Goal: Communication & Community: Answer question/provide support

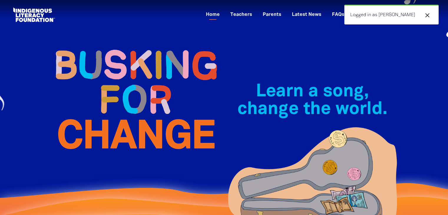
click at [427, 17] on icon "close" at bounding box center [427, 15] width 7 height 7
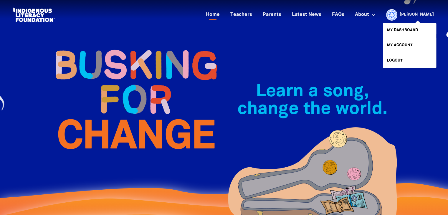
click at [420, 15] on link "[PERSON_NAME]" at bounding box center [417, 15] width 34 height 4
click at [398, 32] on link "My Dashboard" at bounding box center [409, 30] width 53 height 15
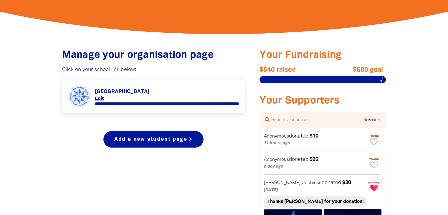
scroll to position [188, 0]
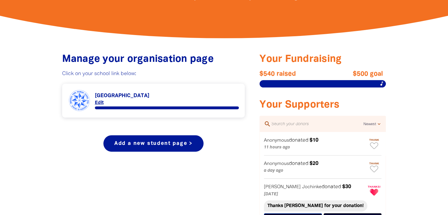
click at [124, 97] on link "Link to [GEOGRAPHIC_DATA]" at bounding box center [153, 101] width 171 height 22
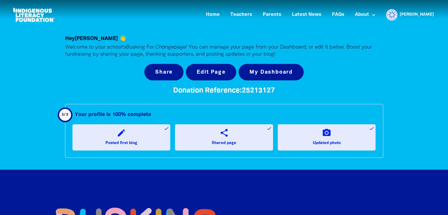
click at [225, 136] on icon "share" at bounding box center [223, 132] width 9 height 9
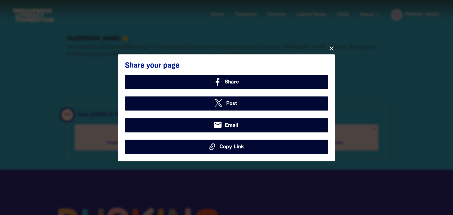
click at [229, 148] on span "Copy Link" at bounding box center [231, 147] width 24 height 8
click at [332, 47] on icon "close" at bounding box center [331, 48] width 7 height 7
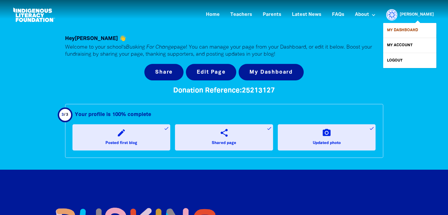
click at [407, 29] on link "My Dashboard" at bounding box center [409, 30] width 53 height 15
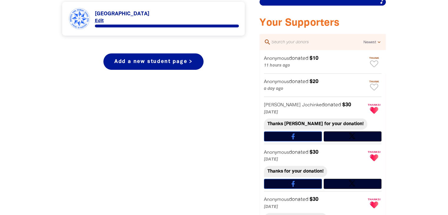
scroll to position [264, 0]
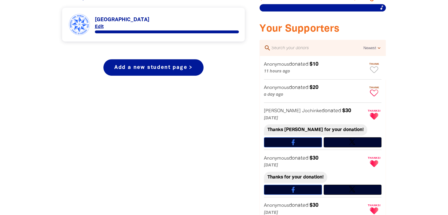
click at [375, 91] on icon "Paginated content" at bounding box center [374, 93] width 8 height 7
type textarea "Thanks for your donation!"
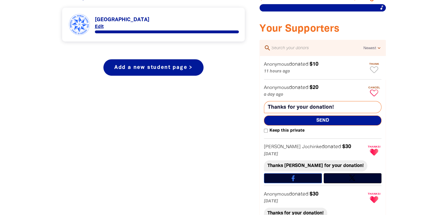
click at [324, 119] on span "Send" at bounding box center [323, 121] width 118 height 10
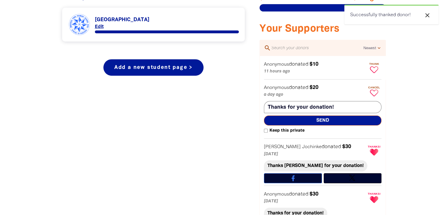
click at [373, 70] on icon "Paginated content" at bounding box center [374, 69] width 8 height 7
type textarea "Thanks for your donation!"
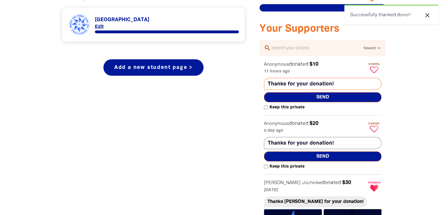
click at [322, 96] on span "Send" at bounding box center [323, 97] width 118 height 10
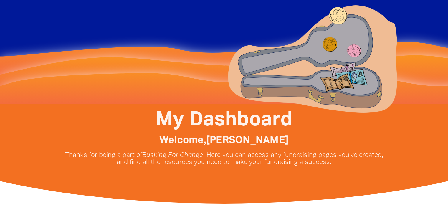
scroll to position [0, 0]
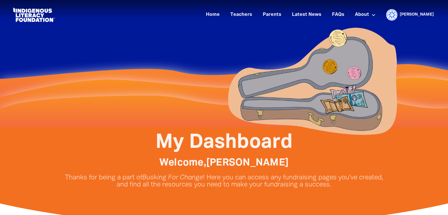
click at [223, 19] on link "Home" at bounding box center [212, 15] width 21 height 10
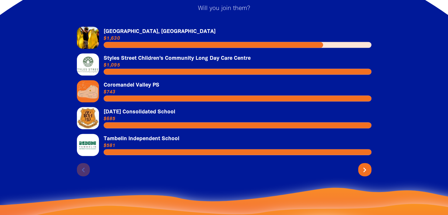
scroll to position [1269, 0]
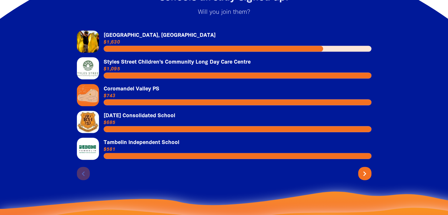
click at [364, 179] on icon "chevron_right" at bounding box center [364, 173] width 9 height 9
